Goal: Transaction & Acquisition: Purchase product/service

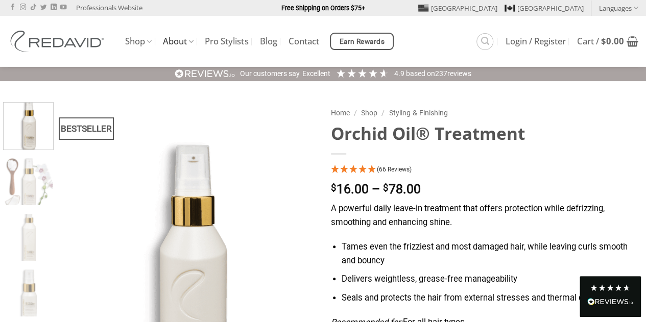
click at [187, 43] on link "About" at bounding box center [178, 42] width 31 height 20
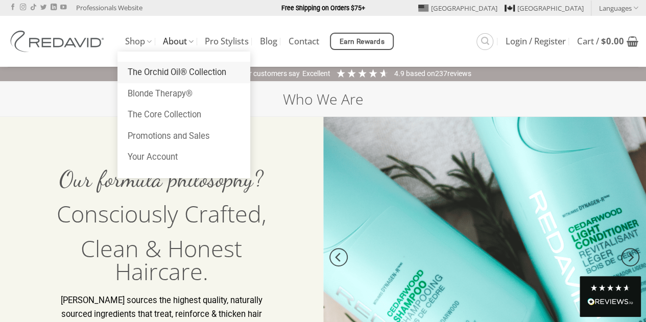
click at [161, 69] on link "The Orchid Oil® Collection" at bounding box center [183, 72] width 133 height 21
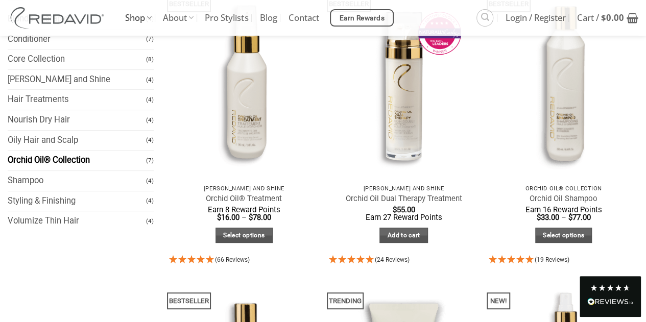
scroll to position [102, 0]
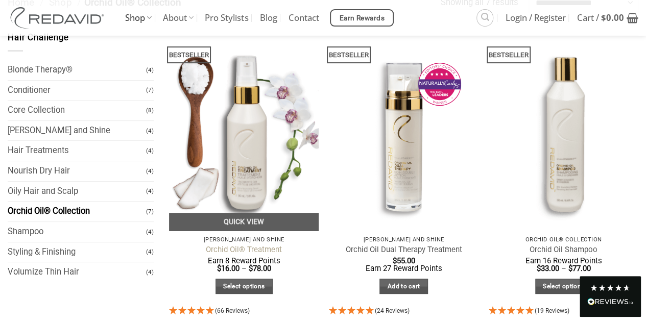
click at [243, 250] on link "Orchid Oil® Treatment" at bounding box center [244, 250] width 76 height 10
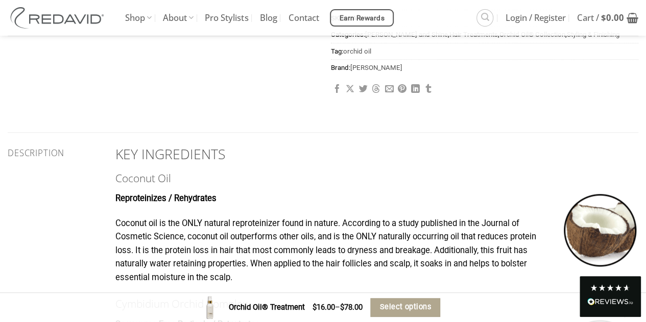
scroll to position [491, 0]
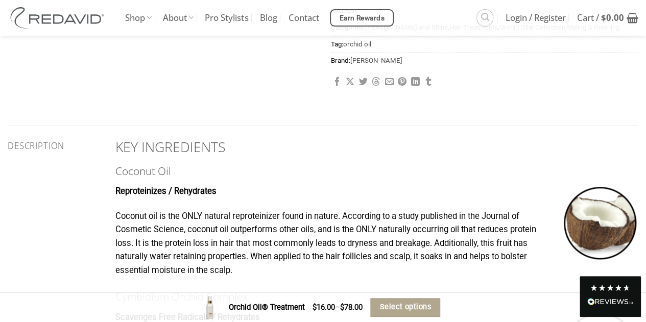
click at [46, 149] on h5 "Description" at bounding box center [54, 146] width 92 height 10
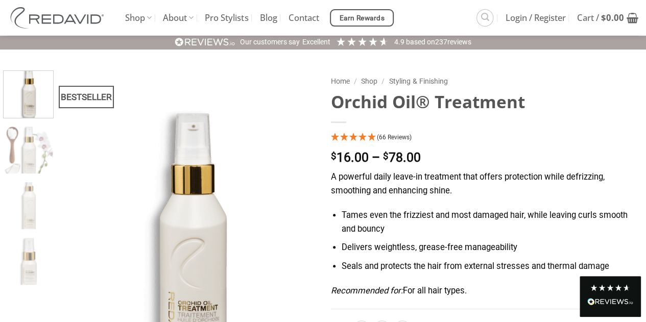
scroll to position [0, 0]
